Goal: Task Accomplishment & Management: Manage account settings

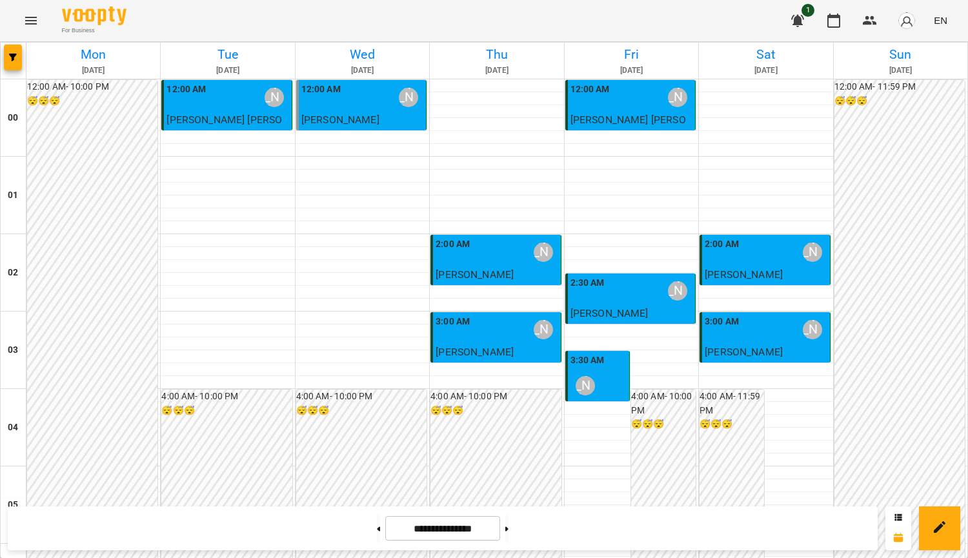
scroll to position [1355, 0]
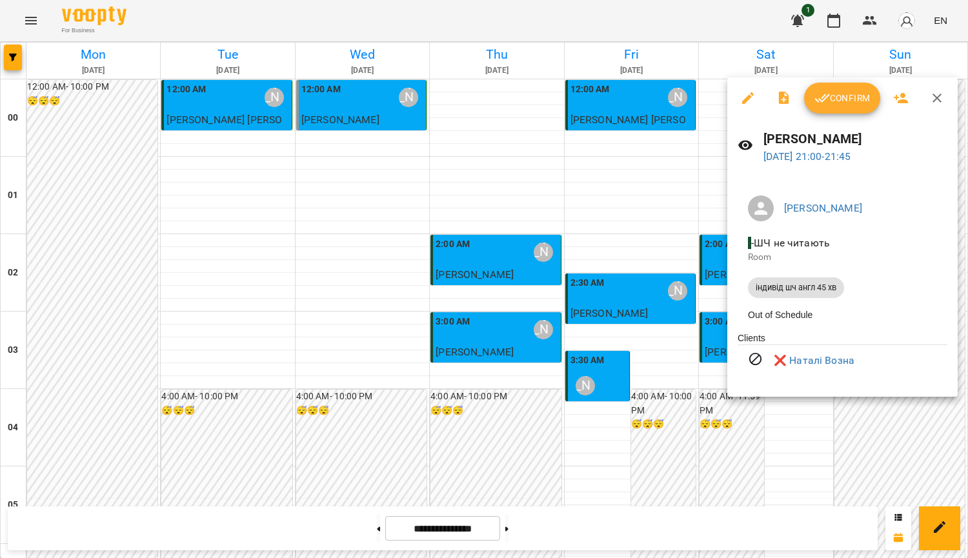
click at [691, 333] on div at bounding box center [484, 279] width 968 height 558
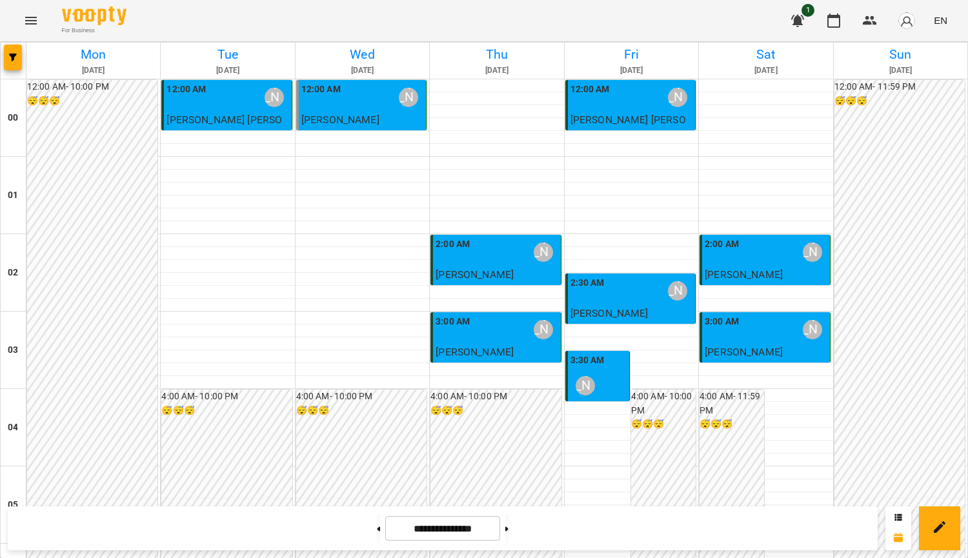
scroll to position [1290, 0]
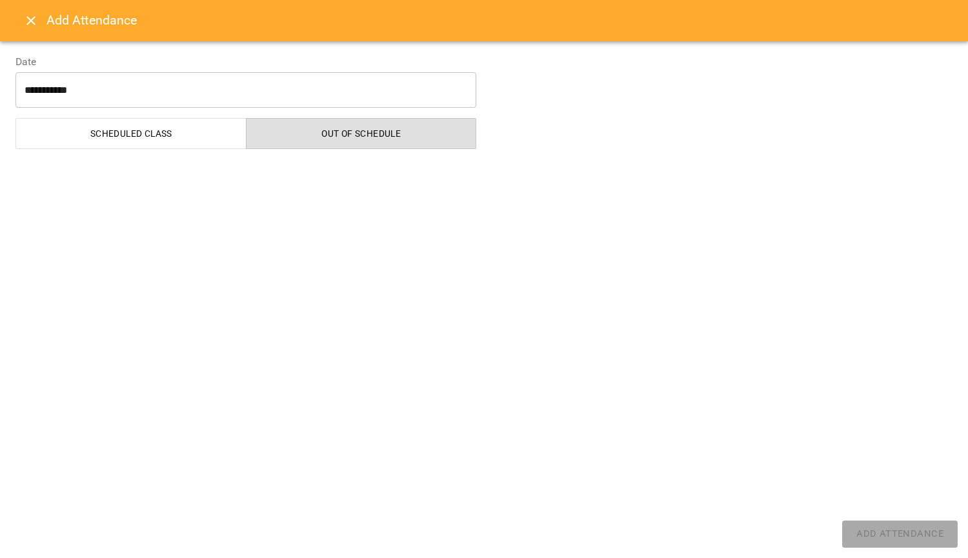
select select "**********"
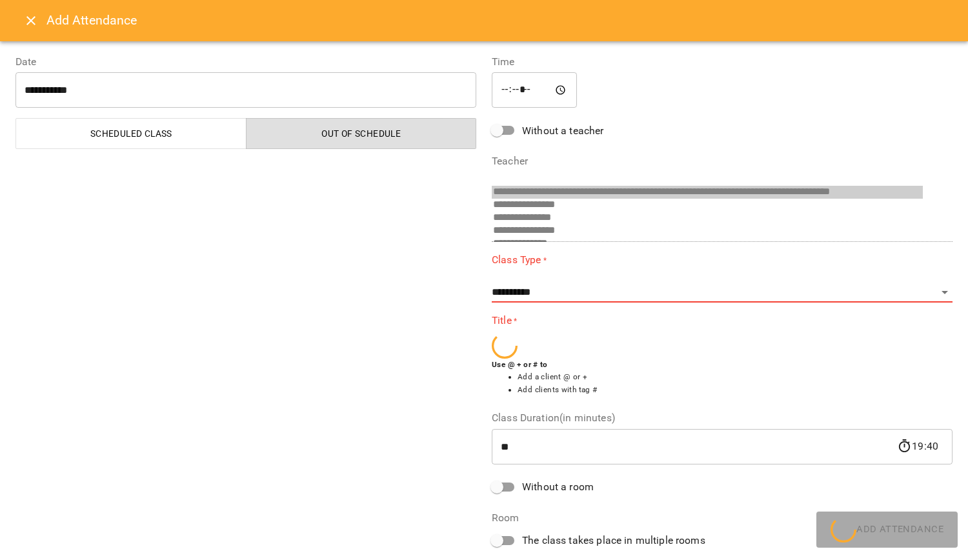
scroll to position [421, 0]
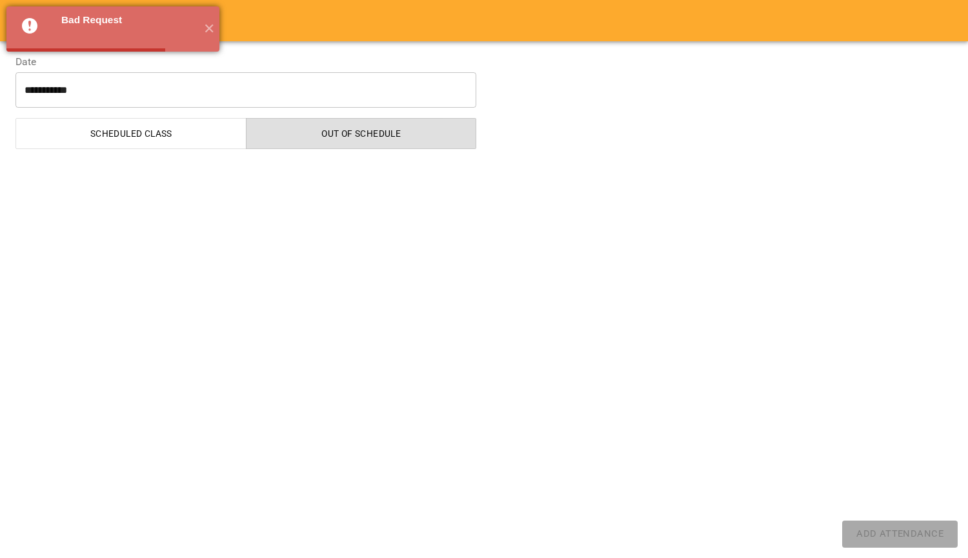
select select "**********"
click at [208, 30] on button "✕" at bounding box center [208, 28] width 21 height 45
click at [28, 24] on icon at bounding box center [32, 28] width 21 height 21
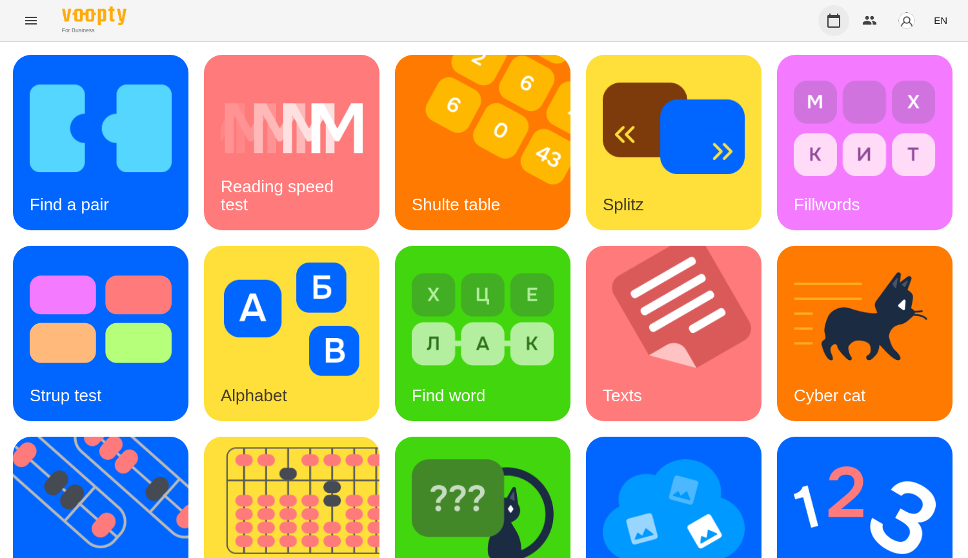
click at [840, 25] on icon "button" at bounding box center [833, 21] width 13 height 14
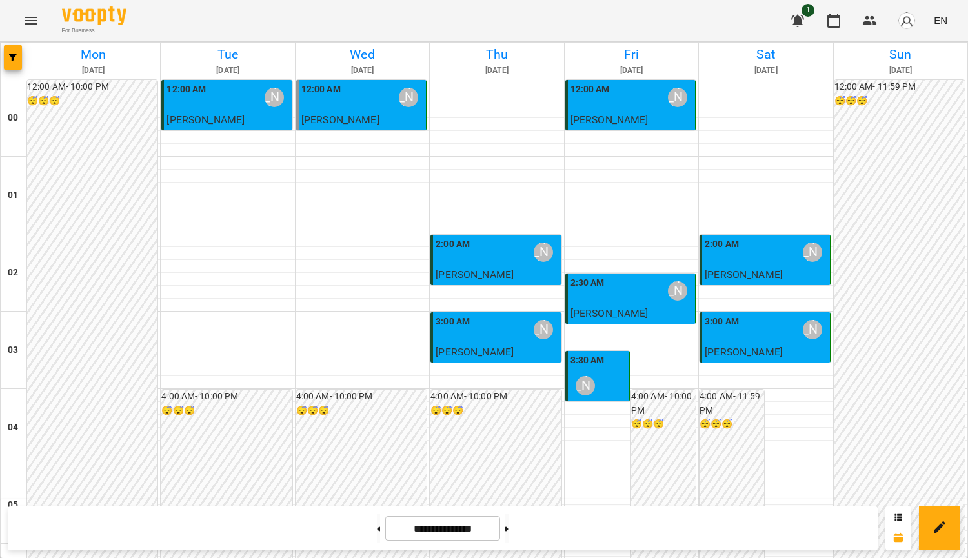
scroll to position [1308, 0]
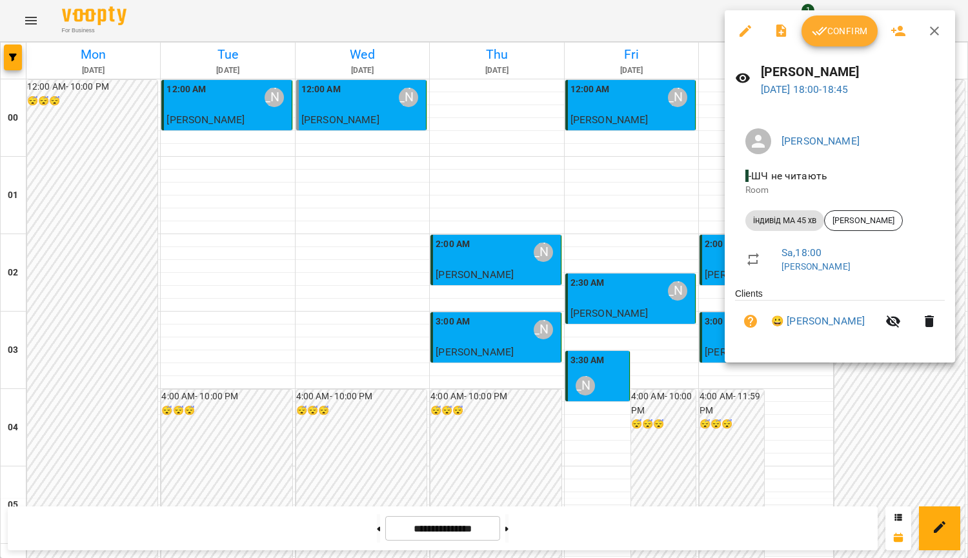
click at [668, 242] on div at bounding box center [484, 279] width 968 height 558
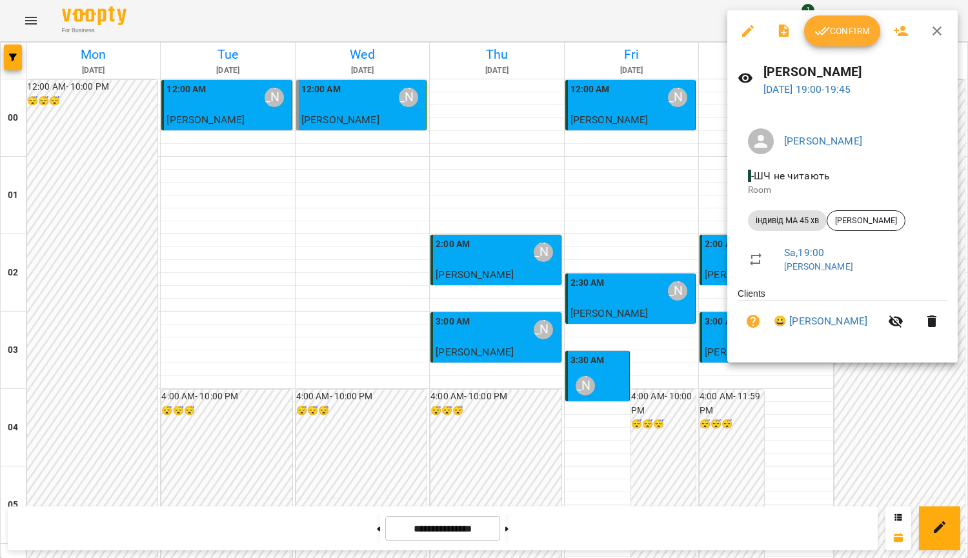
click at [700, 239] on div at bounding box center [484, 279] width 968 height 558
